Goal: Obtain resource: Obtain resource

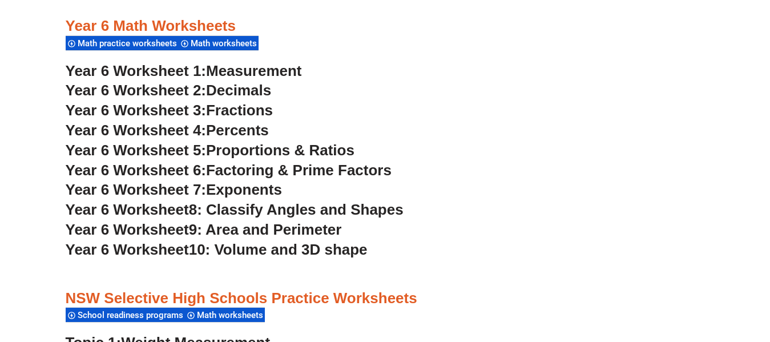
scroll to position [2454, 0]
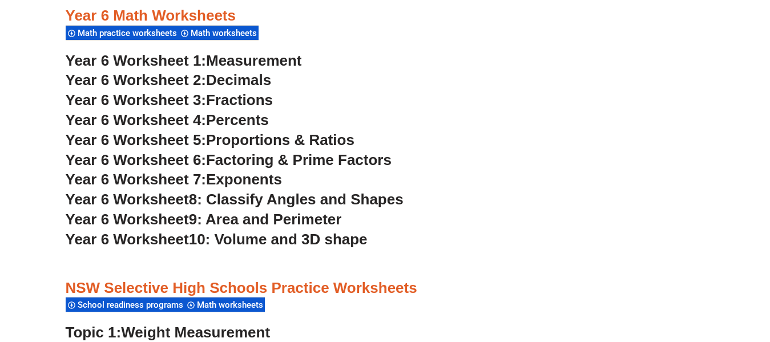
click at [207, 58] on span "Year 6 Worksheet 1:" at bounding box center [136, 60] width 141 height 17
click at [224, 78] on span "Decimals" at bounding box center [238, 79] width 65 height 17
click at [223, 101] on span "Fractions" at bounding box center [239, 99] width 67 height 17
click at [257, 121] on span "Percents" at bounding box center [237, 119] width 63 height 17
click at [223, 141] on span "Proportions & Ratios" at bounding box center [280, 139] width 148 height 17
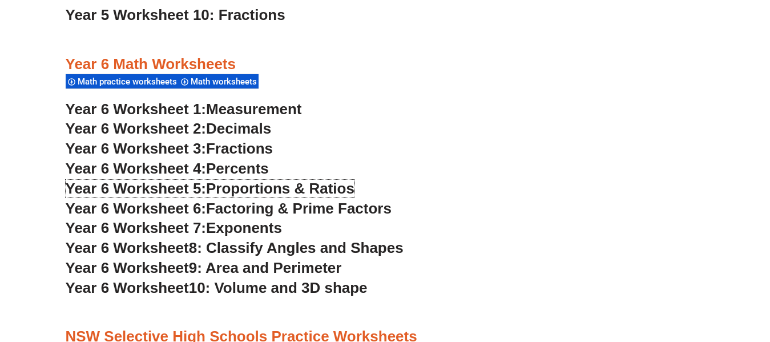
scroll to position [2283, 0]
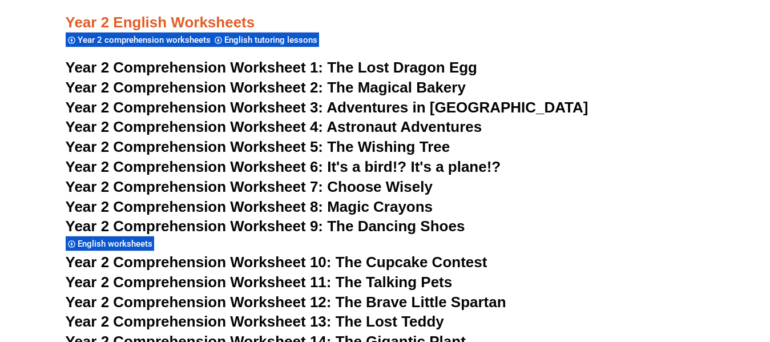
scroll to position [2735, 0]
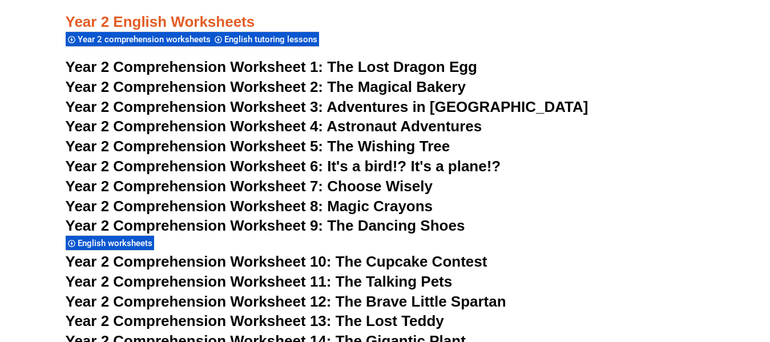
click at [318, 67] on span "Year 2 Comprehension Worksheet 1:" at bounding box center [195, 66] width 258 height 17
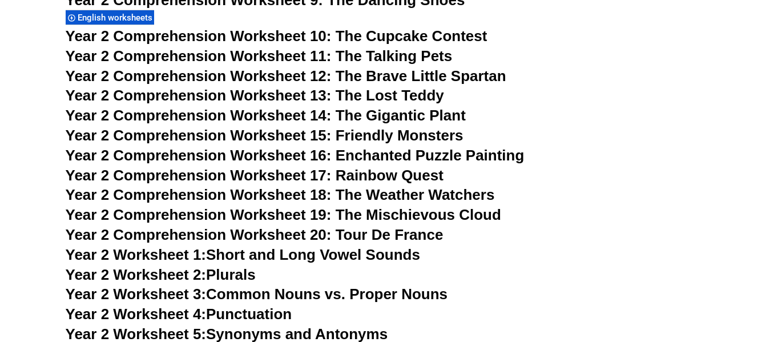
scroll to position [2964, 0]
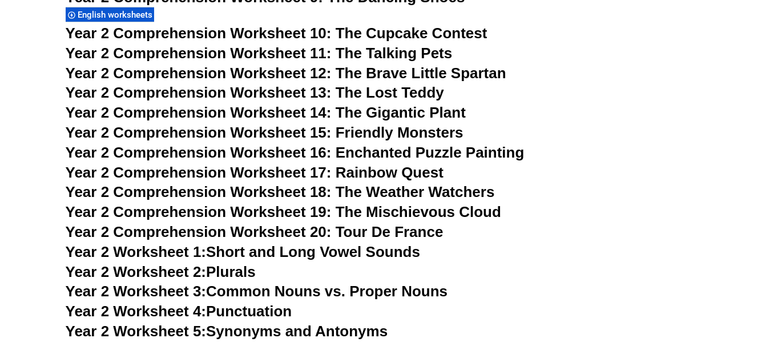
click at [289, 228] on span "Year 2 Comprehension Worksheet 20: Tour De France" at bounding box center [255, 231] width 378 height 17
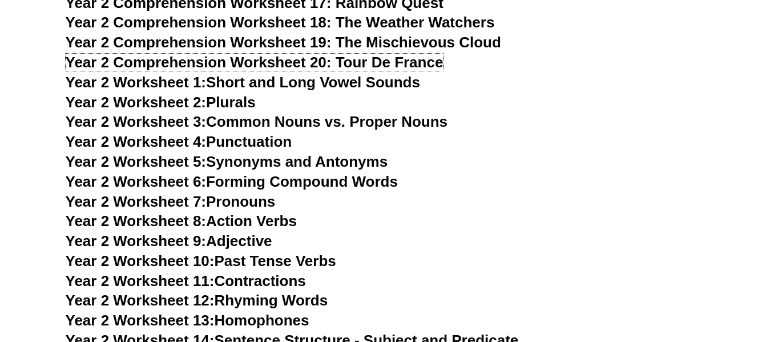
scroll to position [3135, 0]
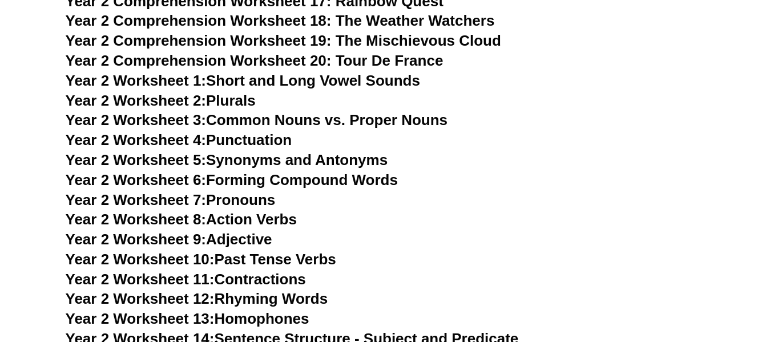
click at [335, 80] on link "Year 2 Worksheet 1: Short and Long Vowel Sounds" at bounding box center [243, 80] width 354 height 17
click at [236, 99] on link "Year 2 Worksheet 2: Plurals" at bounding box center [161, 100] width 190 height 17
click at [235, 118] on link "Year 2 Worksheet 3: Common Nouns vs. Proper Nouns" at bounding box center [257, 119] width 382 height 17
click at [275, 138] on link "Year 2 Worksheet 4: Punctuation" at bounding box center [179, 139] width 227 height 17
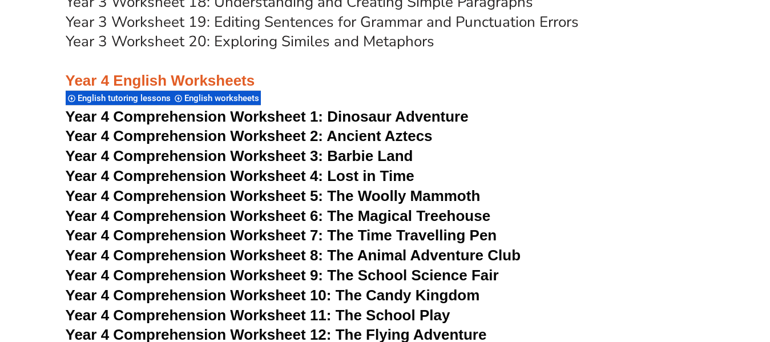
scroll to position [4619, 0]
